Goal: Obtain resource: Download file/media

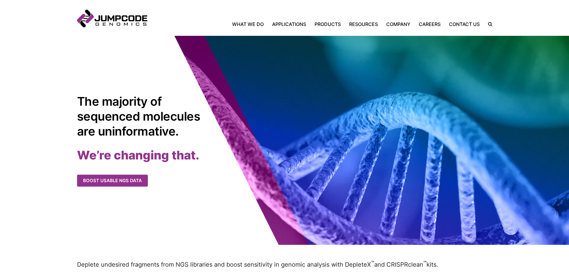
click at [501, 110] on img at bounding box center [284, 140] width 569 height 209
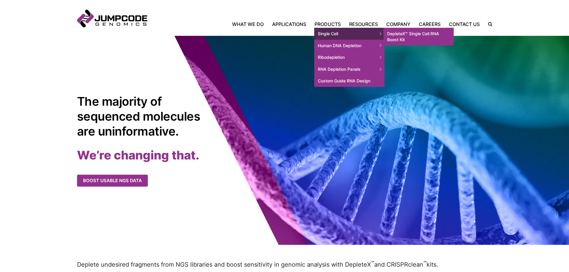
click at [428, 34] on link "DepleteX™ Single Cell RNA Boost Kit" at bounding box center [418, 37] width 70 height 18
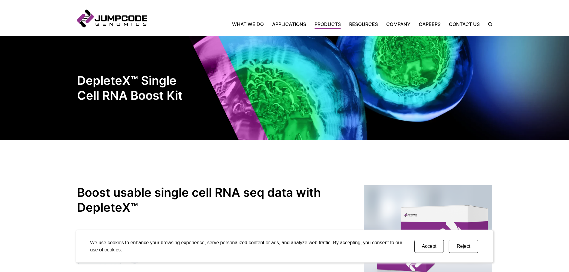
scroll to position [0, 0]
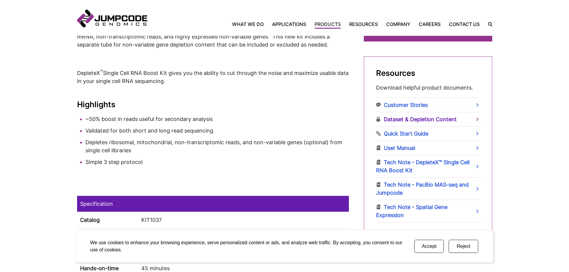
scroll to position [310, 0]
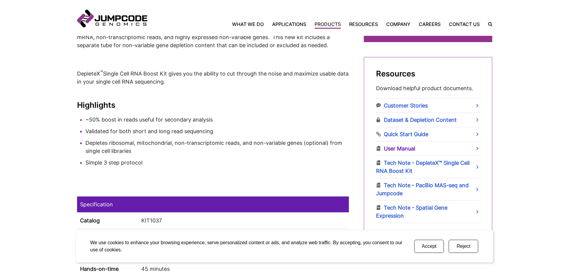
click at [405, 148] on link "User Manual" at bounding box center [428, 149] width 104 height 14
